Goal: Transaction & Acquisition: Purchase product/service

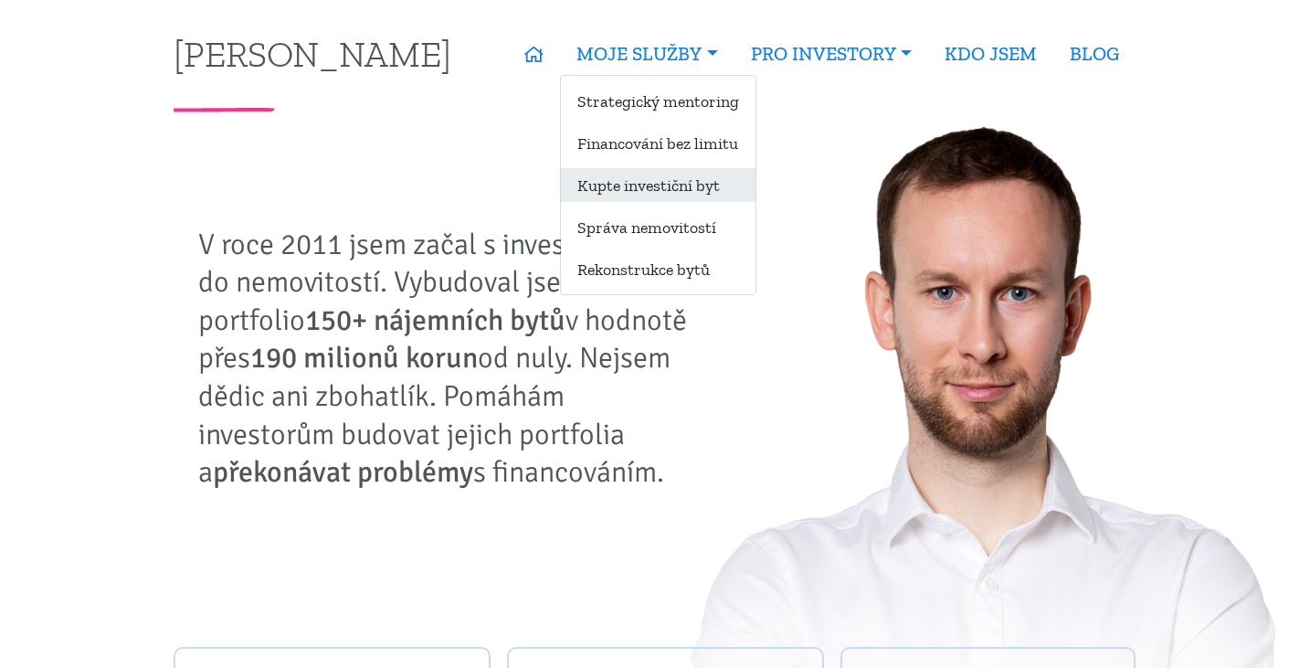
click at [619, 177] on link "Kupte investiční byt" at bounding box center [658, 185] width 195 height 34
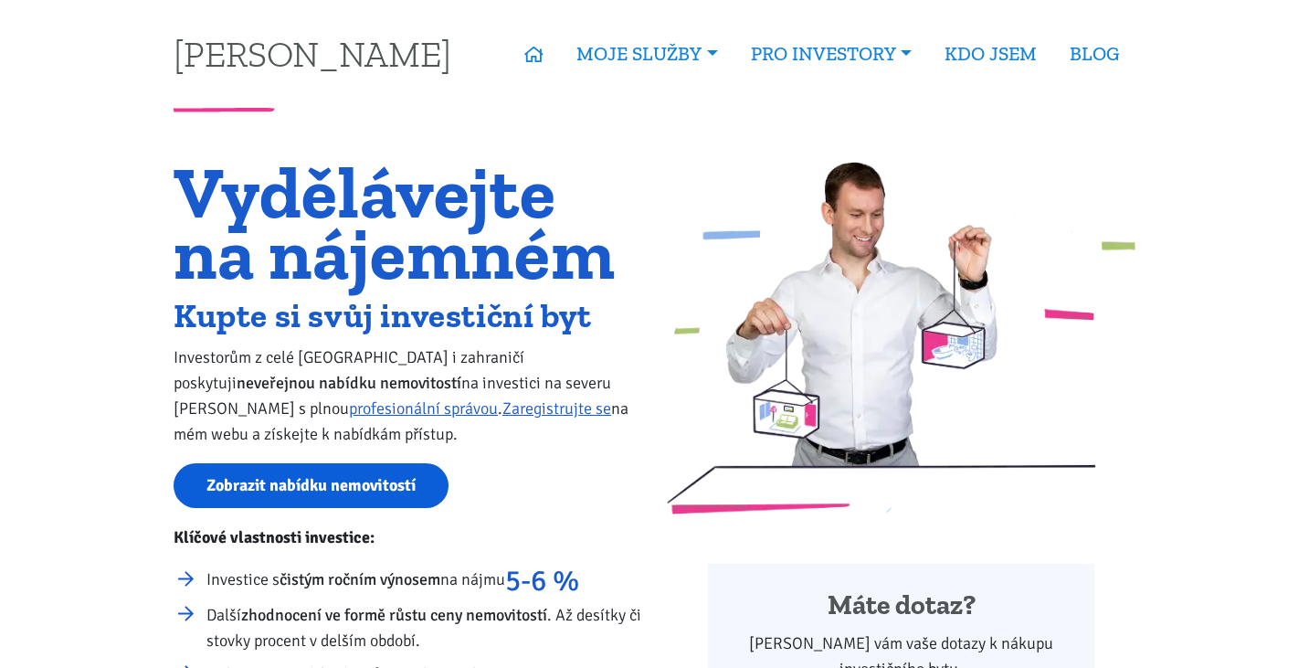
click at [346, 499] on link "Zobrazit nabídku nemovitostí" at bounding box center [311, 485] width 275 height 45
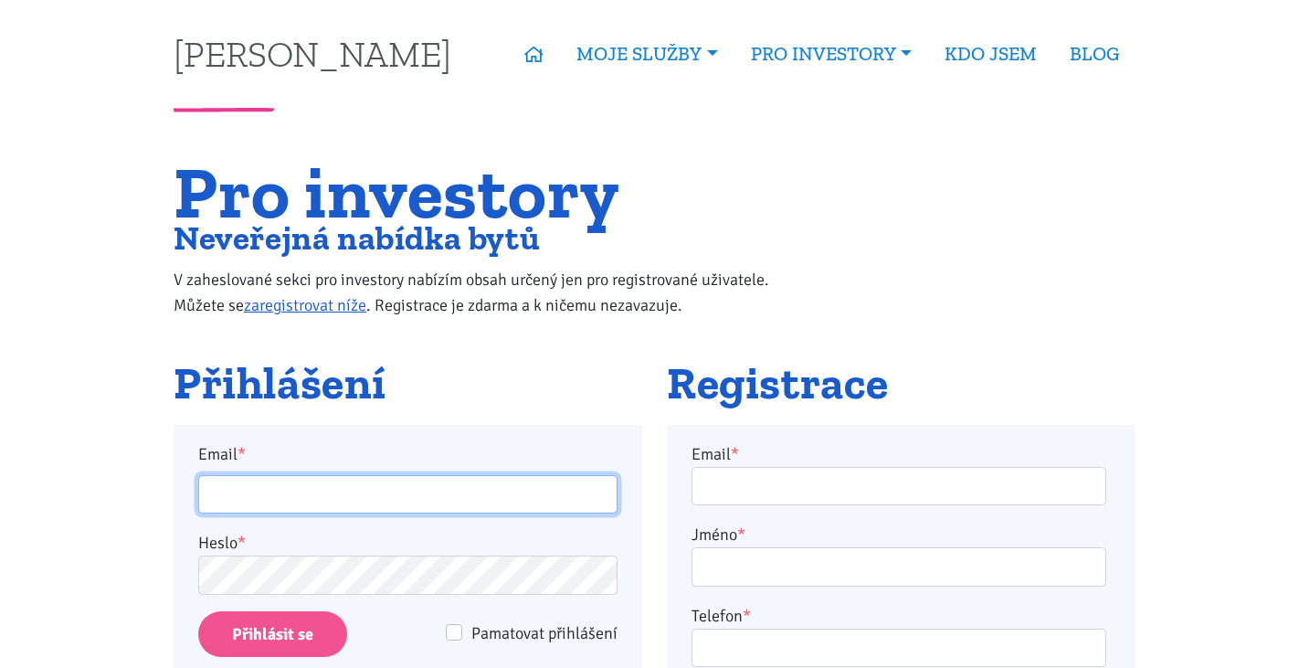
type input "burdych.t@gmail.com"
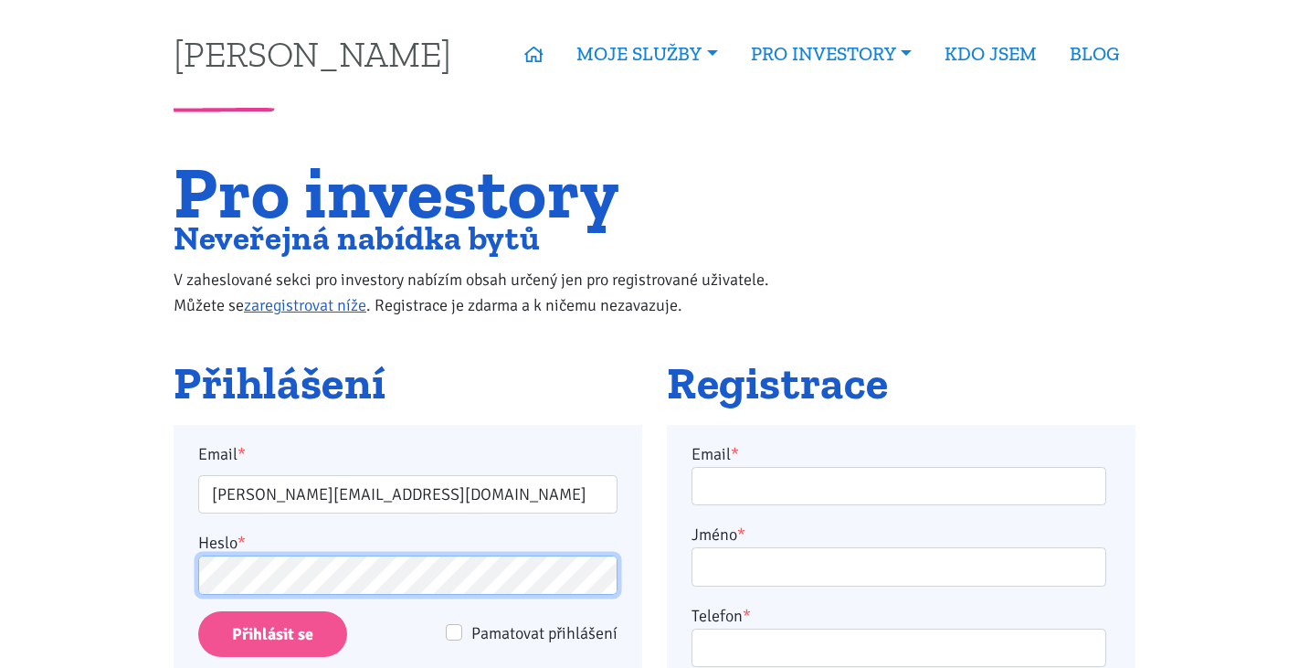
click at [272, 633] on input "Přihlásit se" at bounding box center [272, 634] width 149 height 47
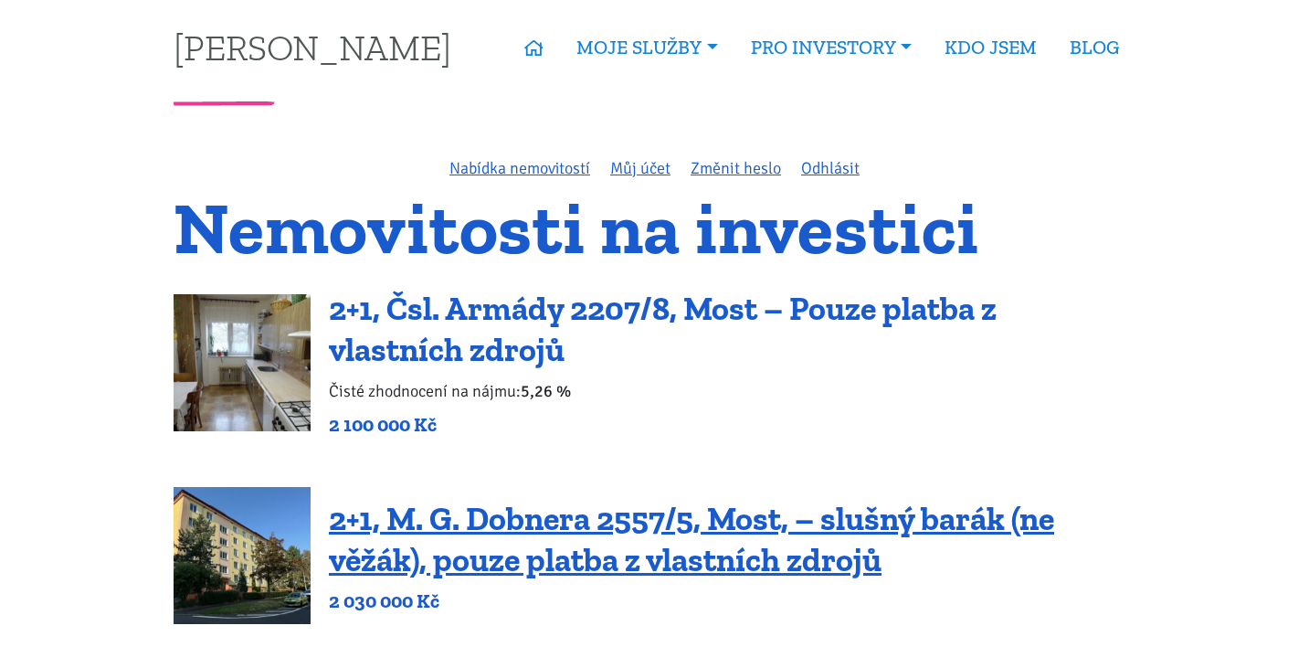
scroll to position [5, 0]
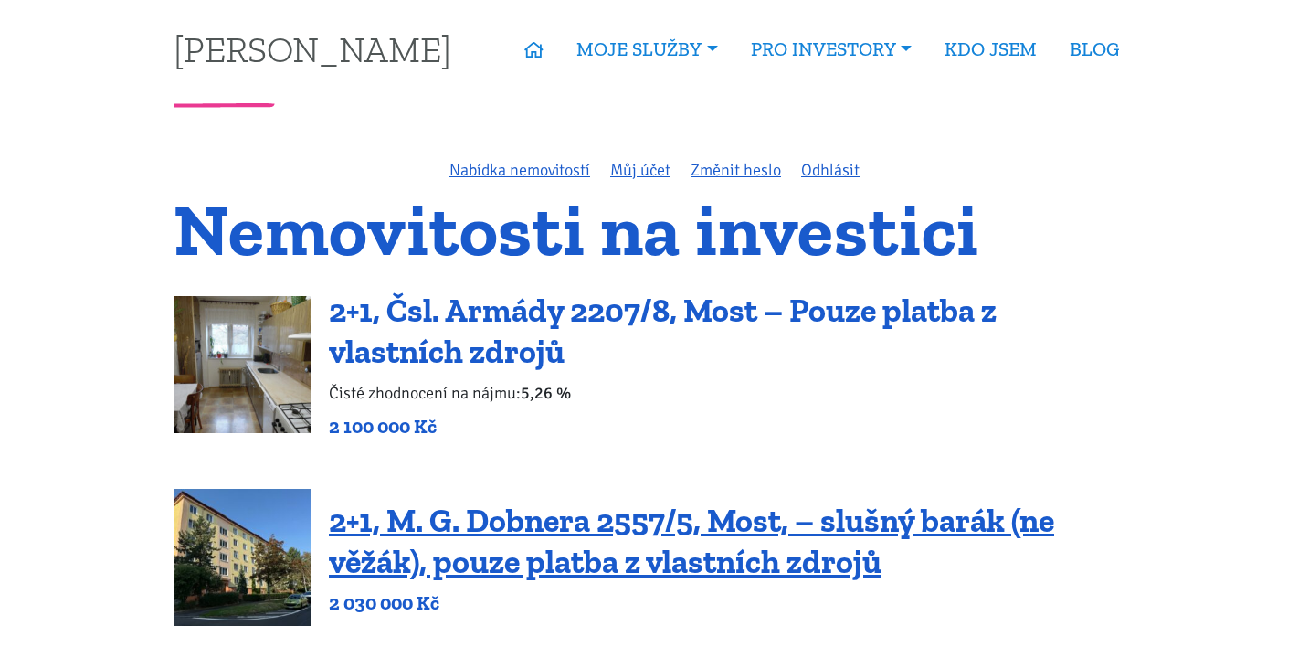
click at [676, 319] on link "2+1, Čsl. Armády 2207/8, Most – Pouze platba z vlastních zdrojů" at bounding box center [663, 330] width 668 height 80
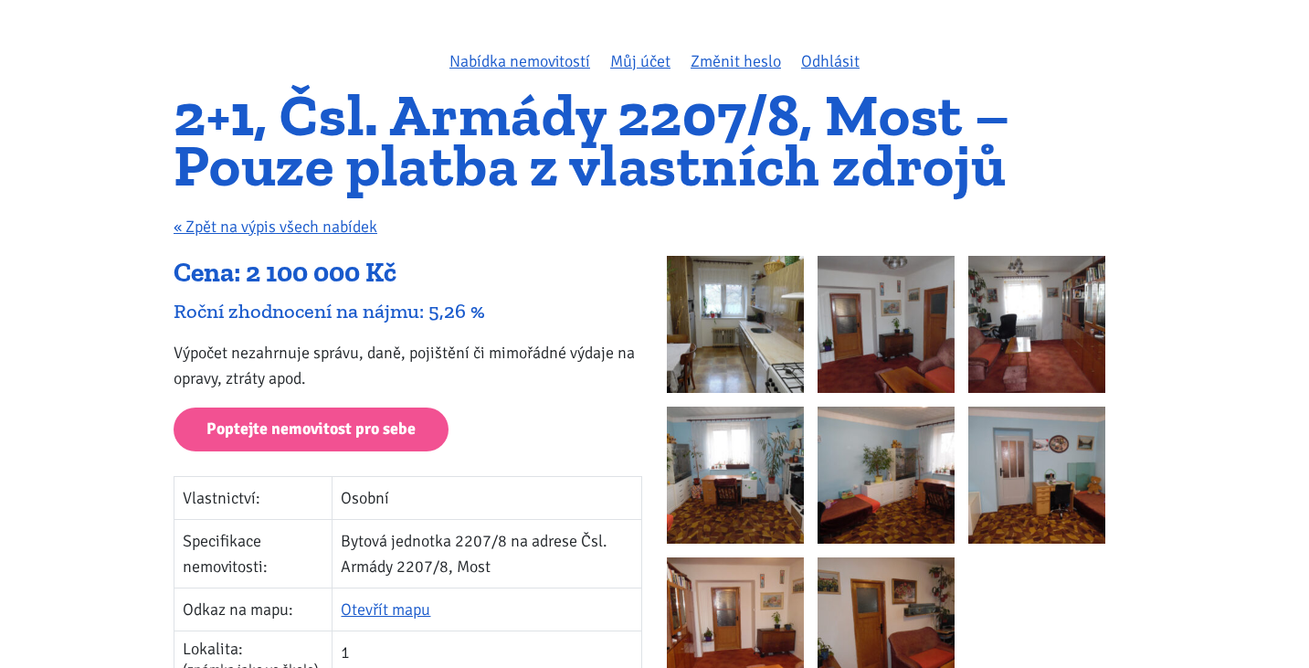
scroll to position [102, 0]
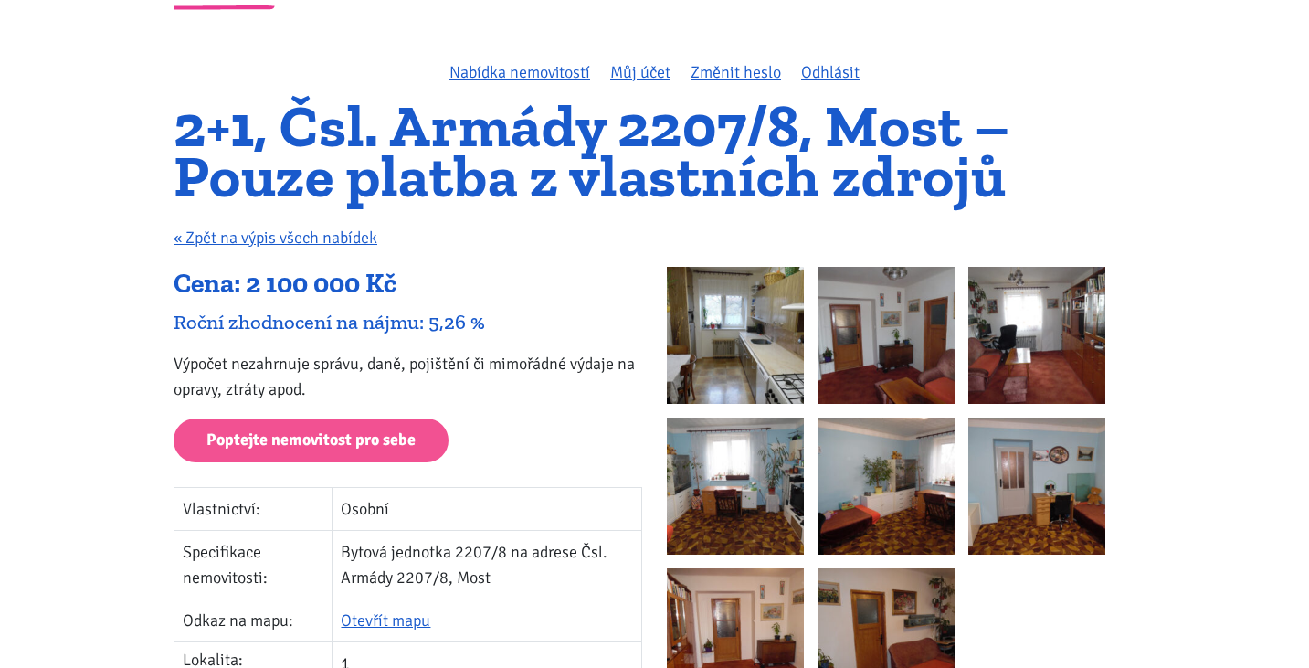
click at [753, 305] on img at bounding box center [735, 335] width 137 height 137
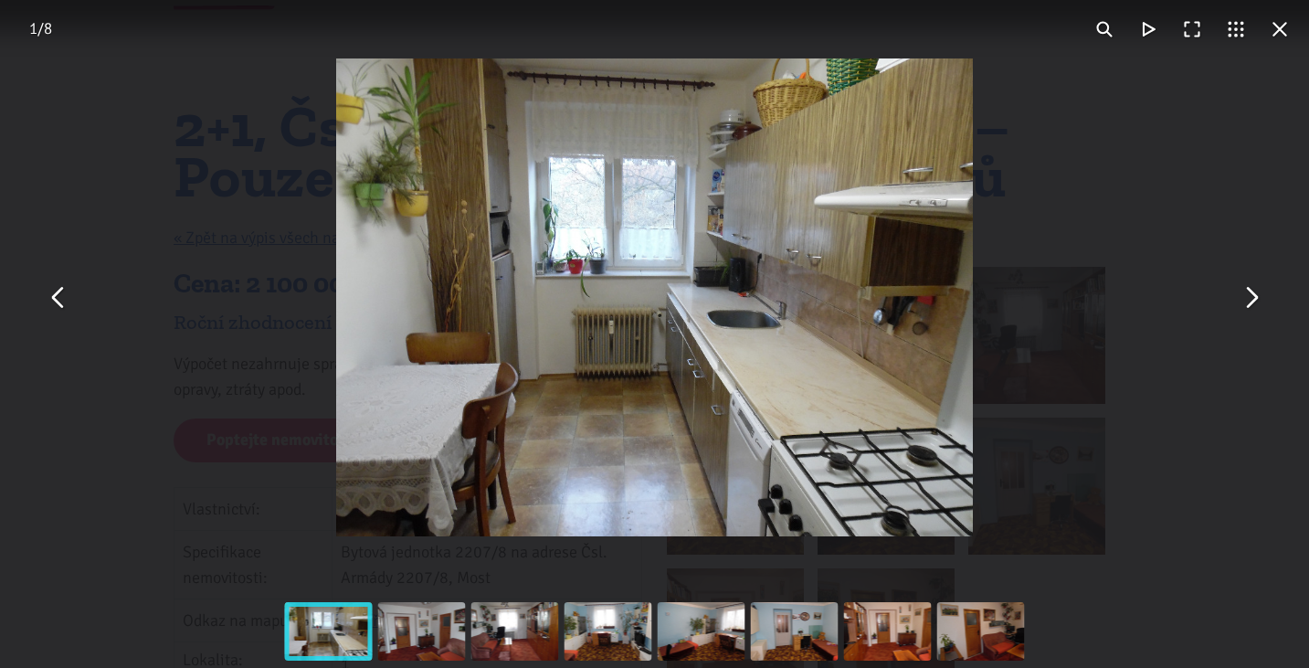
click at [1251, 309] on button "You can close this modal content with the ESC key" at bounding box center [1251, 298] width 44 height 44
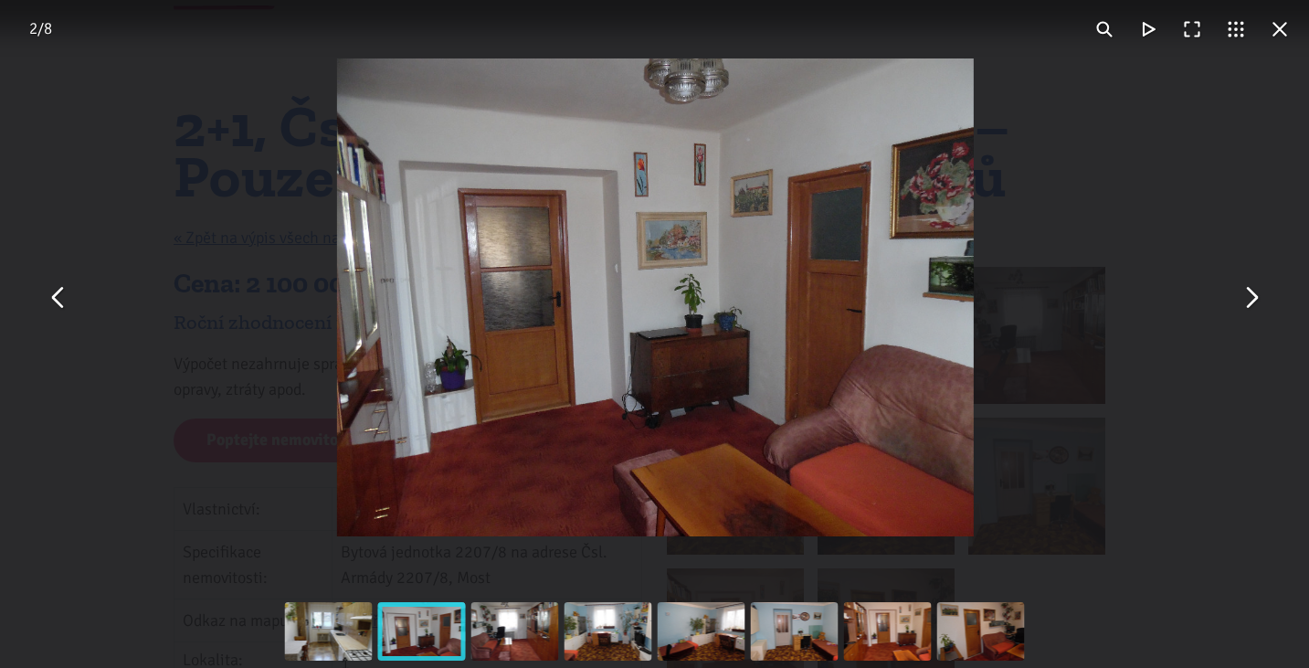
click at [1251, 309] on button "You can close this modal content with the ESC key" at bounding box center [1251, 298] width 44 height 44
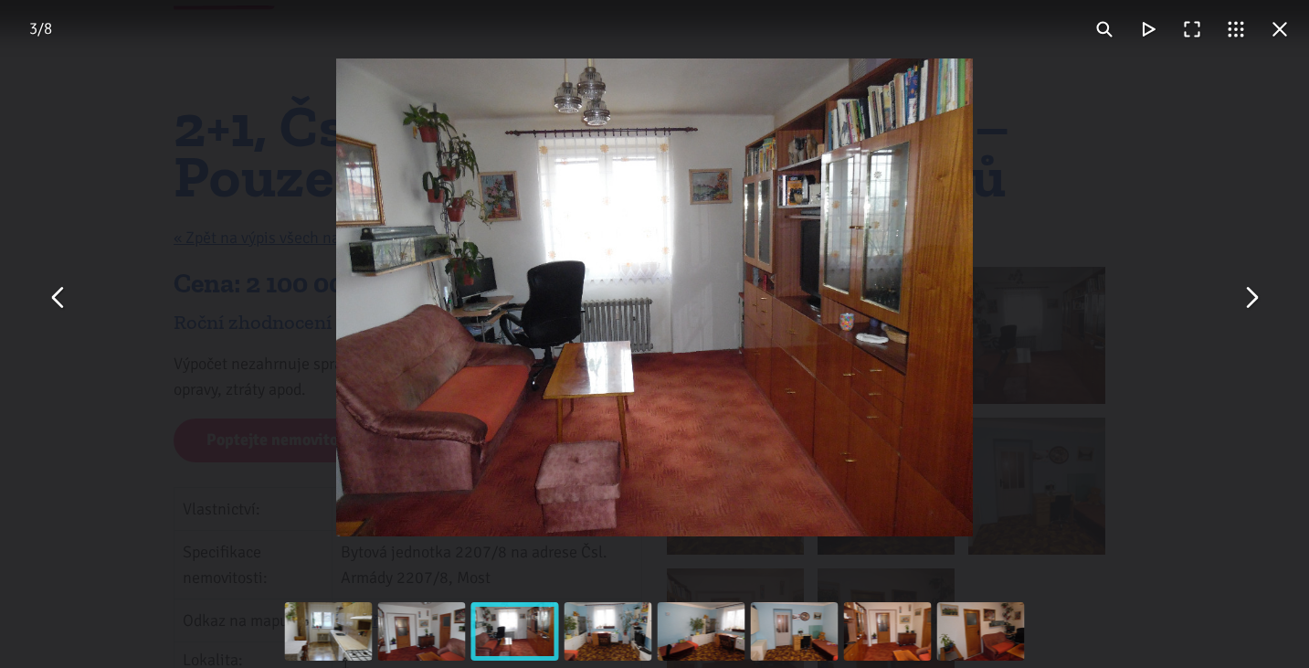
click at [1251, 309] on button "You can close this modal content with the ESC key" at bounding box center [1251, 298] width 44 height 44
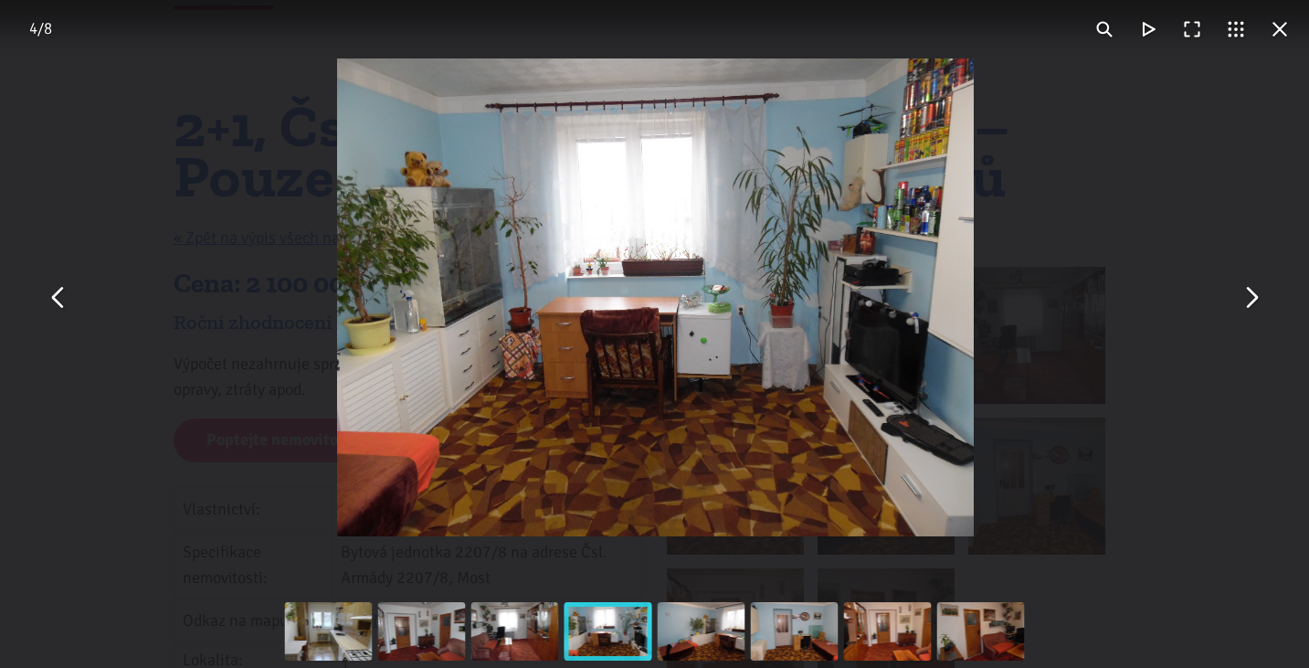
click at [1251, 309] on button "You can close this modal content with the ESC key" at bounding box center [1251, 298] width 44 height 44
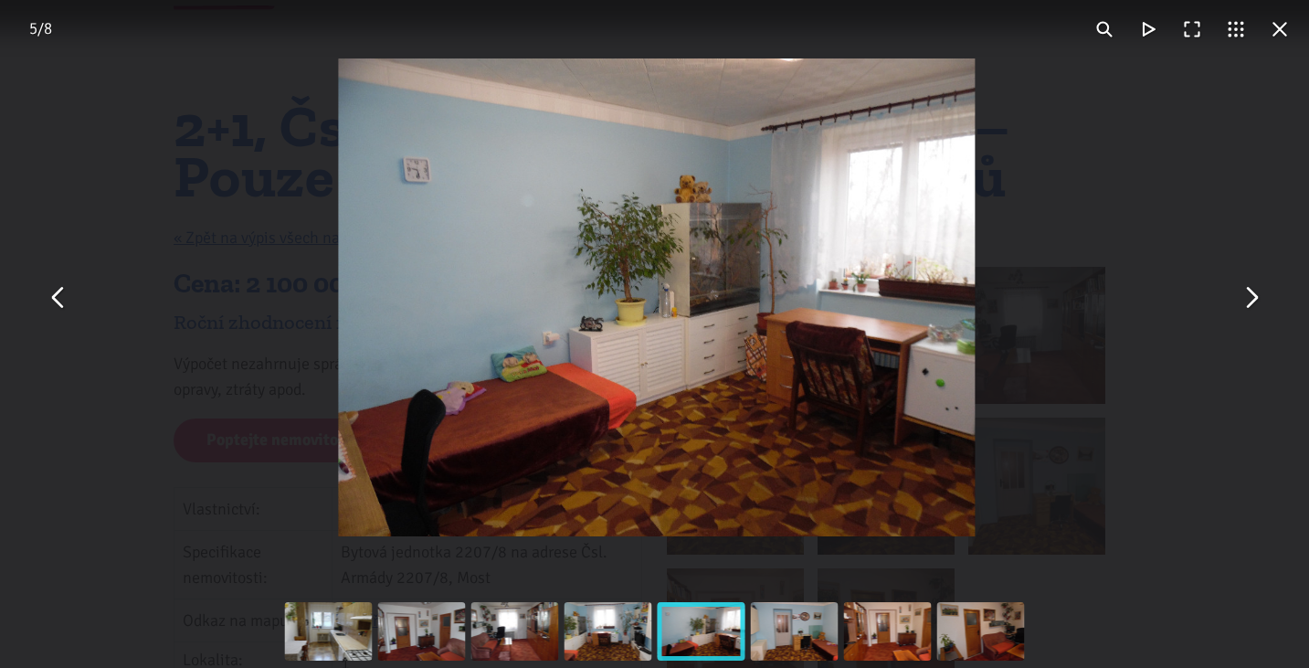
click at [1251, 309] on button "You can close this modal content with the ESC key" at bounding box center [1251, 298] width 44 height 44
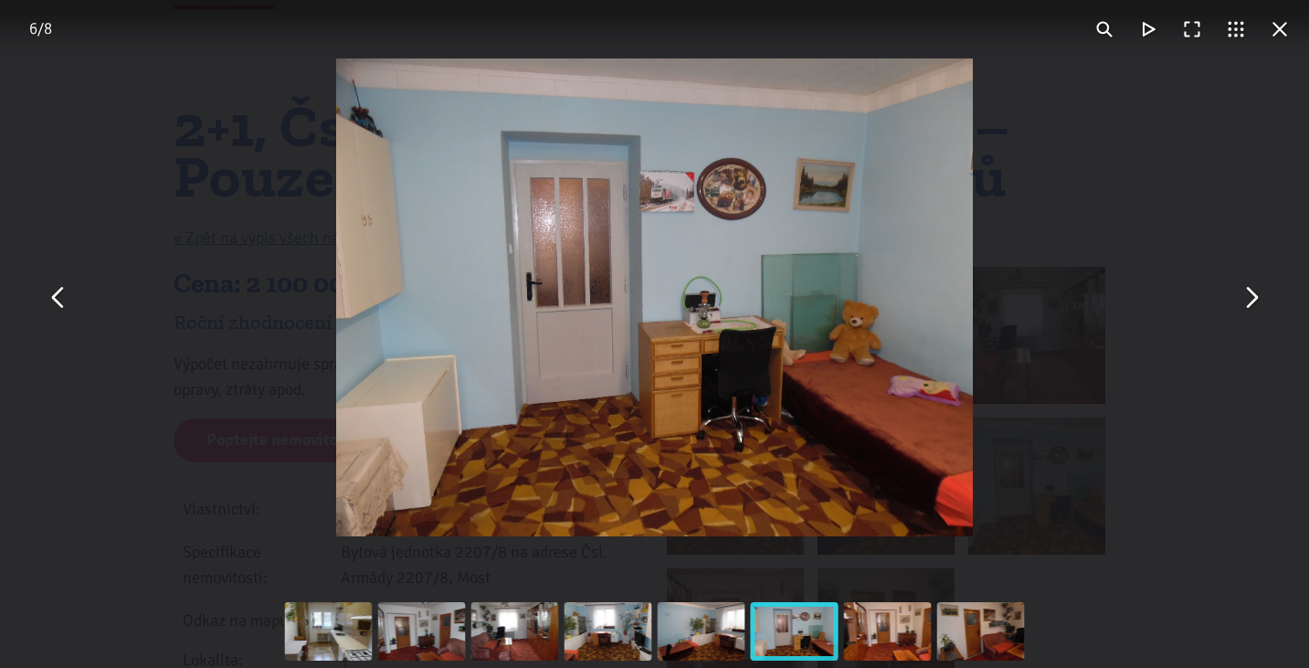
click at [1278, 18] on button "You can close this modal content with the ESC key" at bounding box center [1280, 29] width 44 height 44
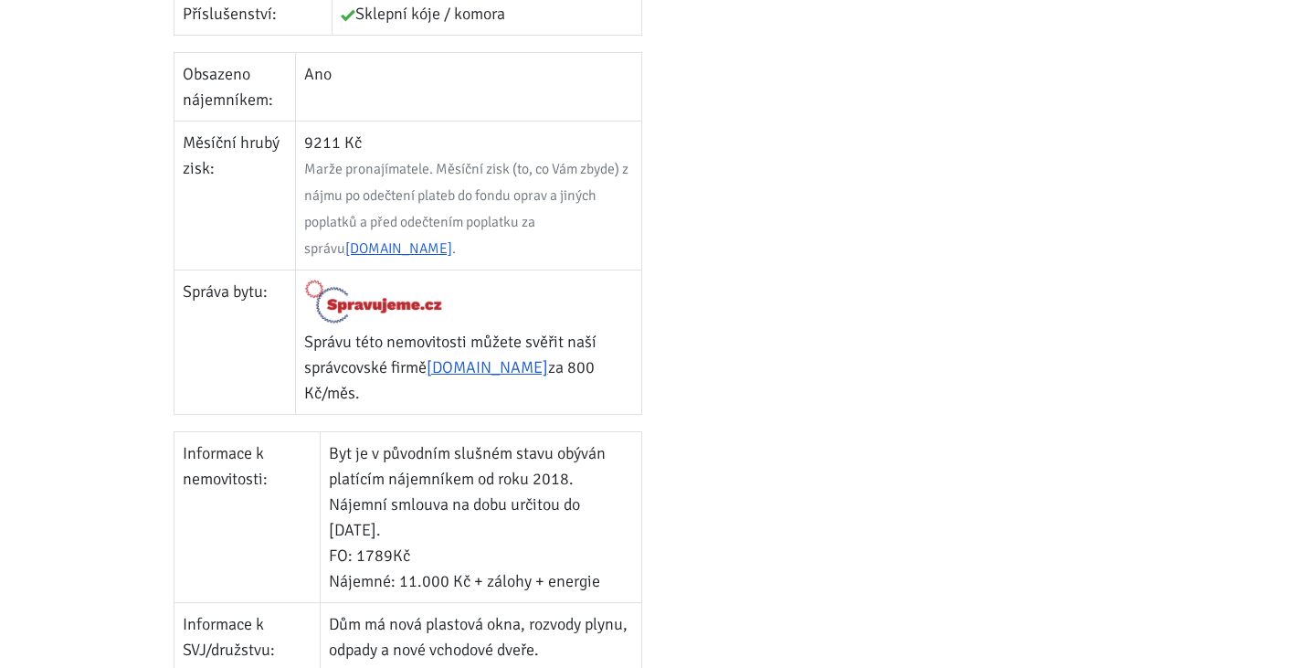
scroll to position [918, 0]
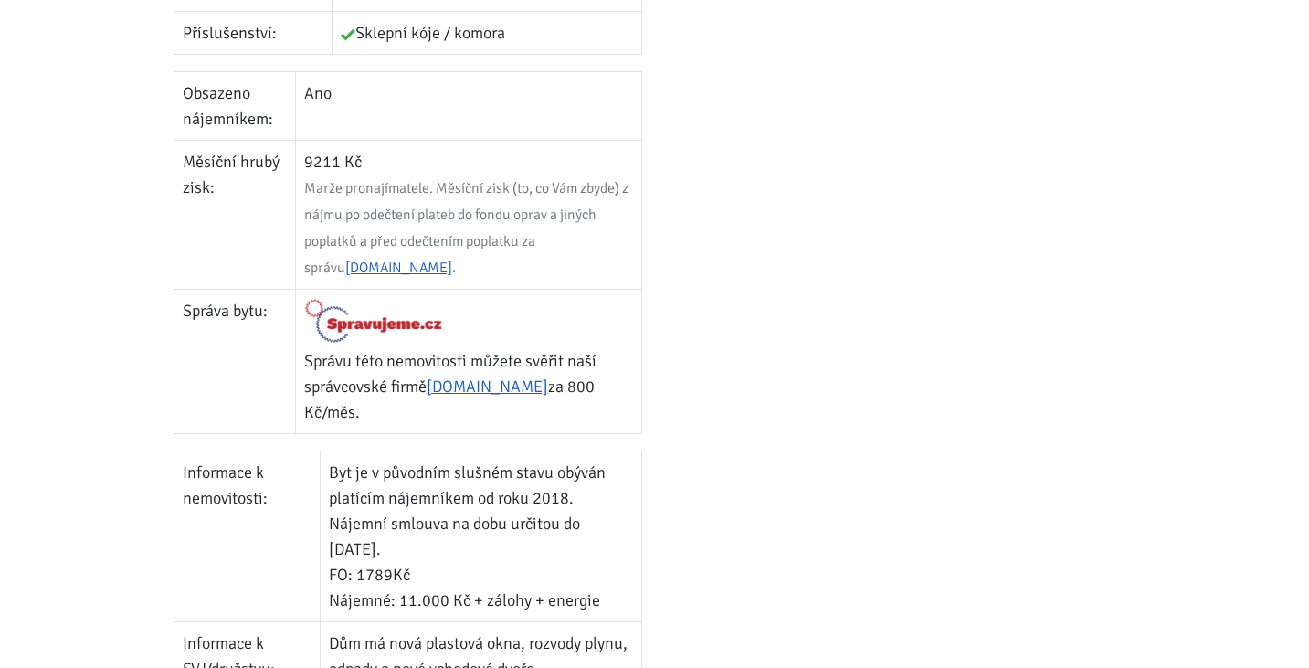
click at [722, 274] on div at bounding box center [901, 130] width 493 height 1358
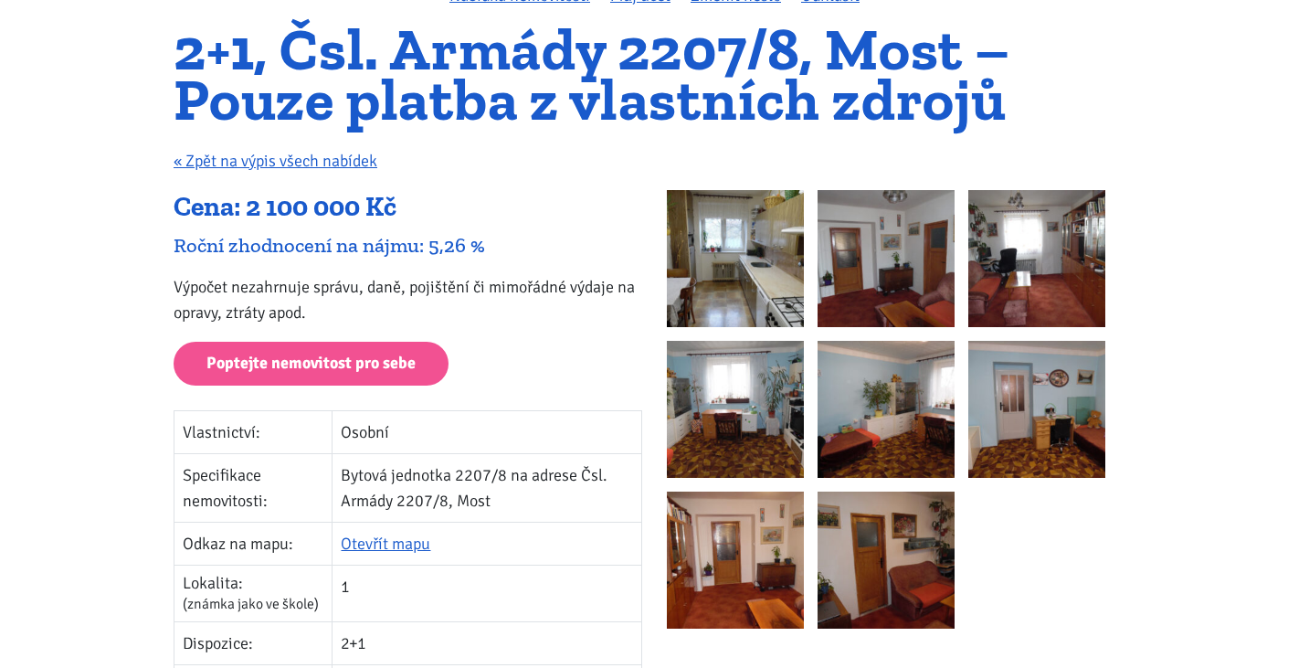
scroll to position [161, 0]
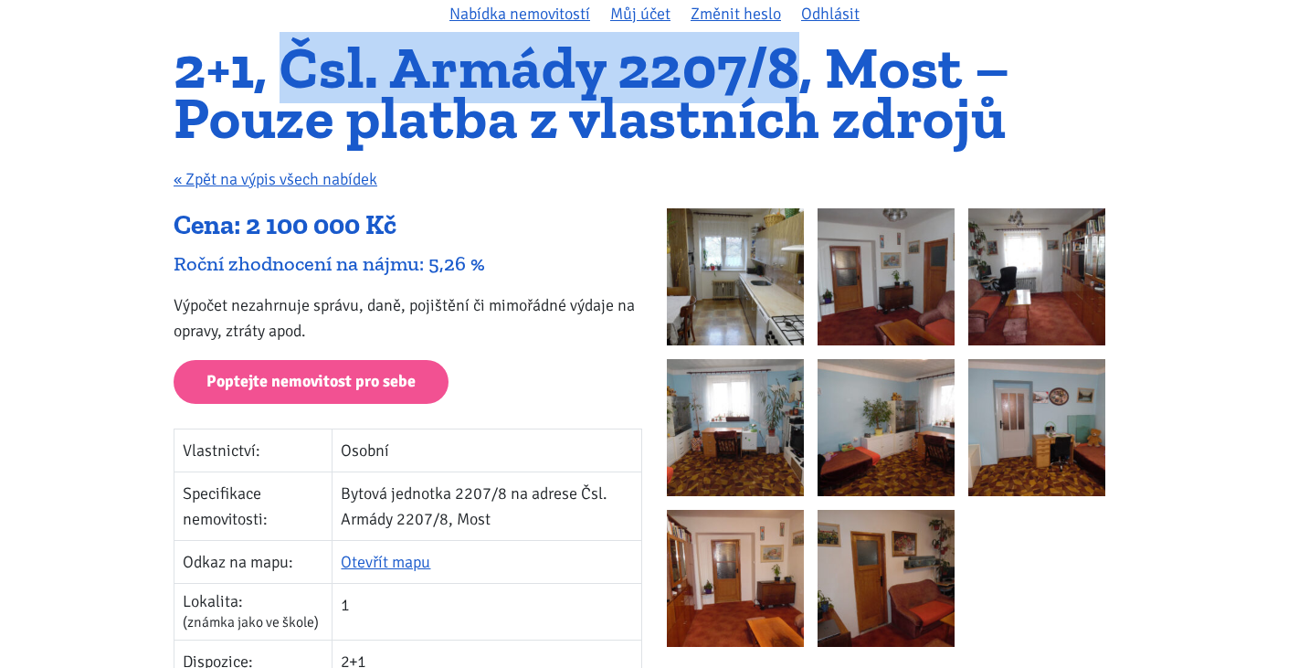
drag, startPoint x: 286, startPoint y: 56, endPoint x: 807, endPoint y: 55, distance: 521.6
click at [807, 55] on h1 "2+1, Čsl. Armády 2207/8, Most – Pouze platba z vlastních zdrojů" at bounding box center [655, 93] width 962 height 100
copy h1 "Čsl. Armády 2207/8"
click at [568, 215] on div "Cena: 2 100 000 Kč" at bounding box center [408, 225] width 469 height 35
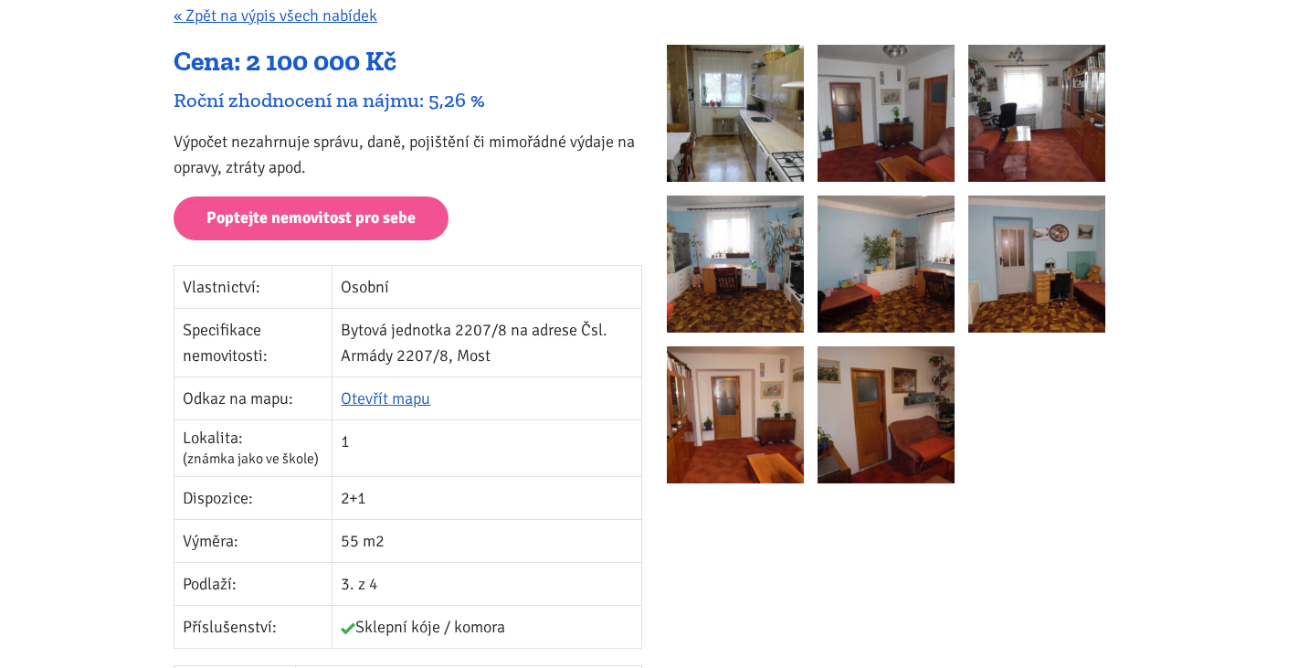
scroll to position [327, 0]
